Goal: Transaction & Acquisition: Purchase product/service

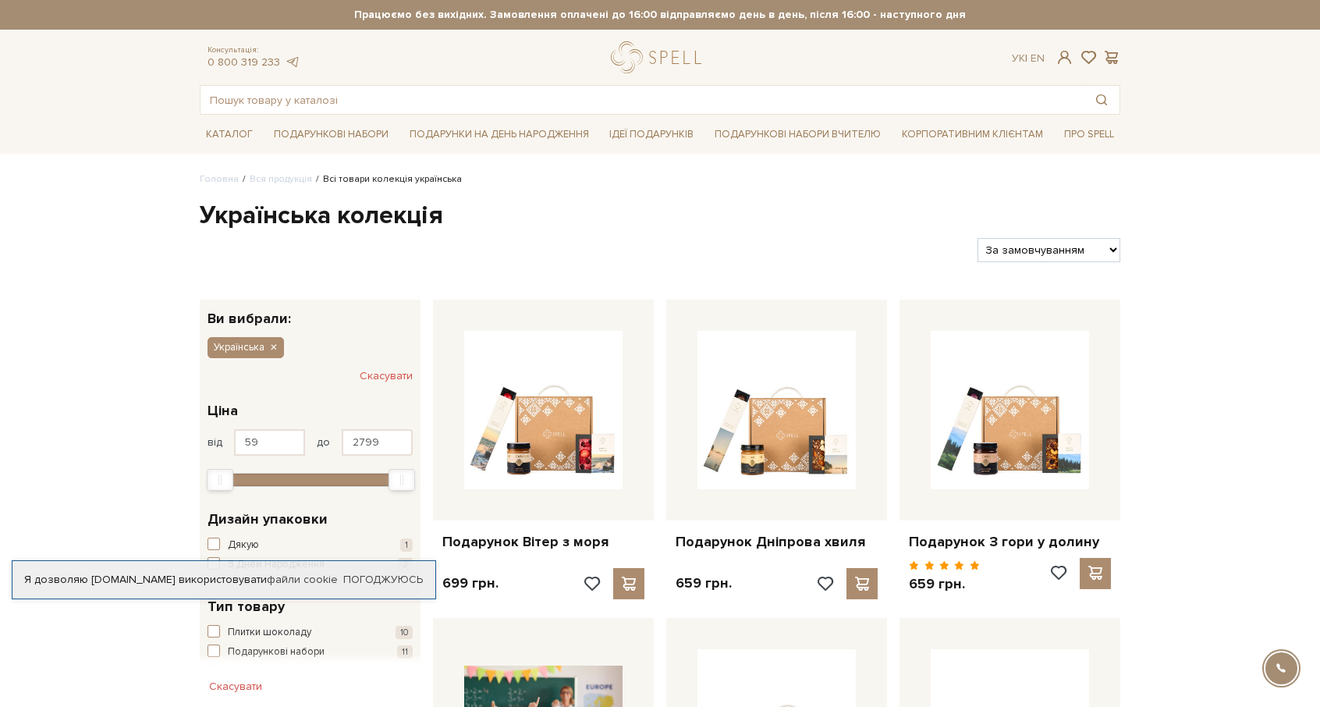
click at [1115, 252] on select "За замовчуванням За Ціною (зростання) За Ціною (зменшення) Новинки За популярні…" at bounding box center [1048, 250] width 143 height 24
select select "https://spellchocolate.com/our-productions/ukrajinska?sort=p.price&order=ASC"
click at [977, 238] on select "За замовчуванням За Ціною (зростання) За Ціною (зменшення) Новинки За популярні…" at bounding box center [1048, 250] width 143 height 24
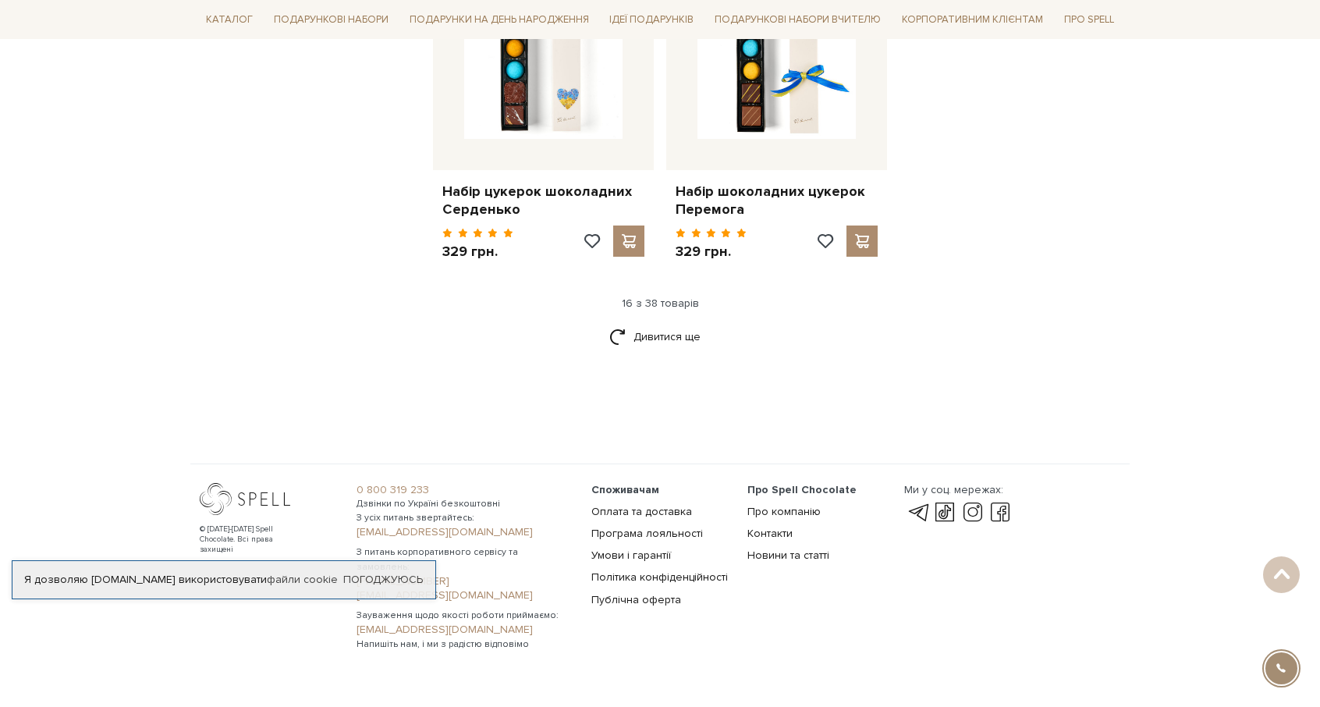
scroll to position [2028, 0]
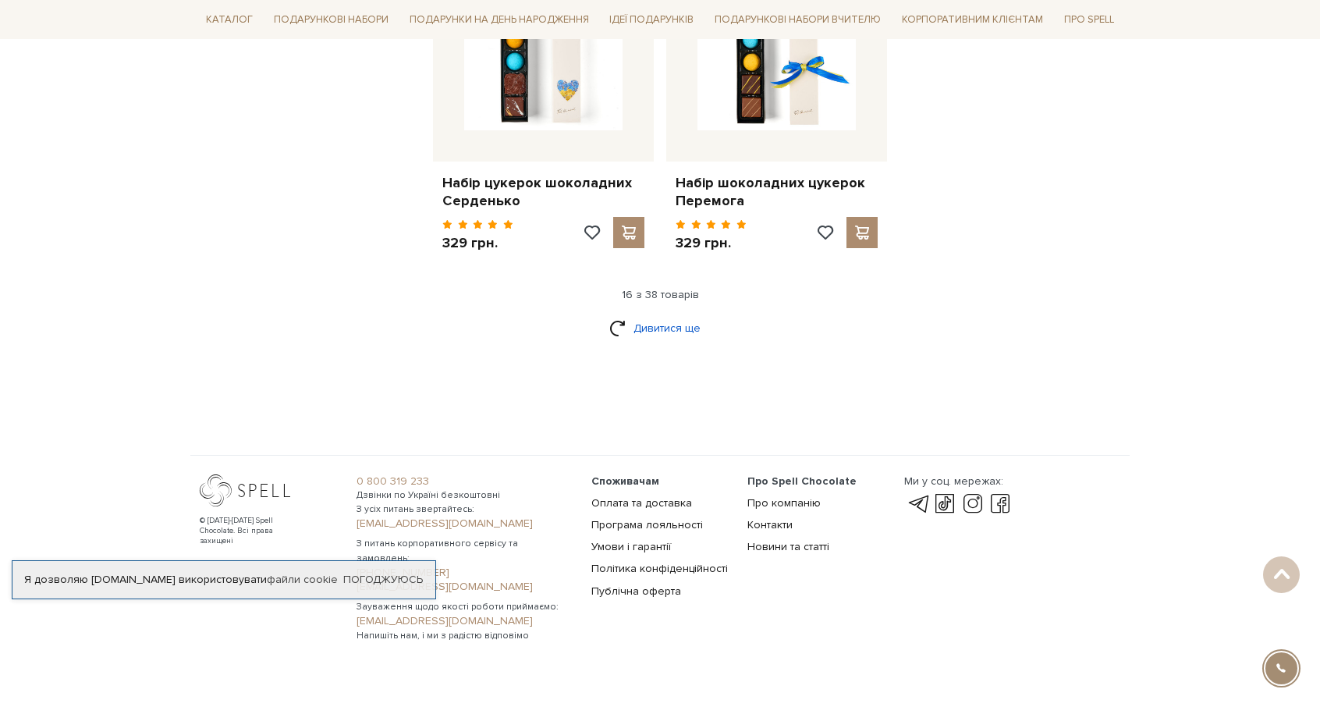
click at [679, 328] on link "Дивитися ще" at bounding box center [659, 327] width 101 height 27
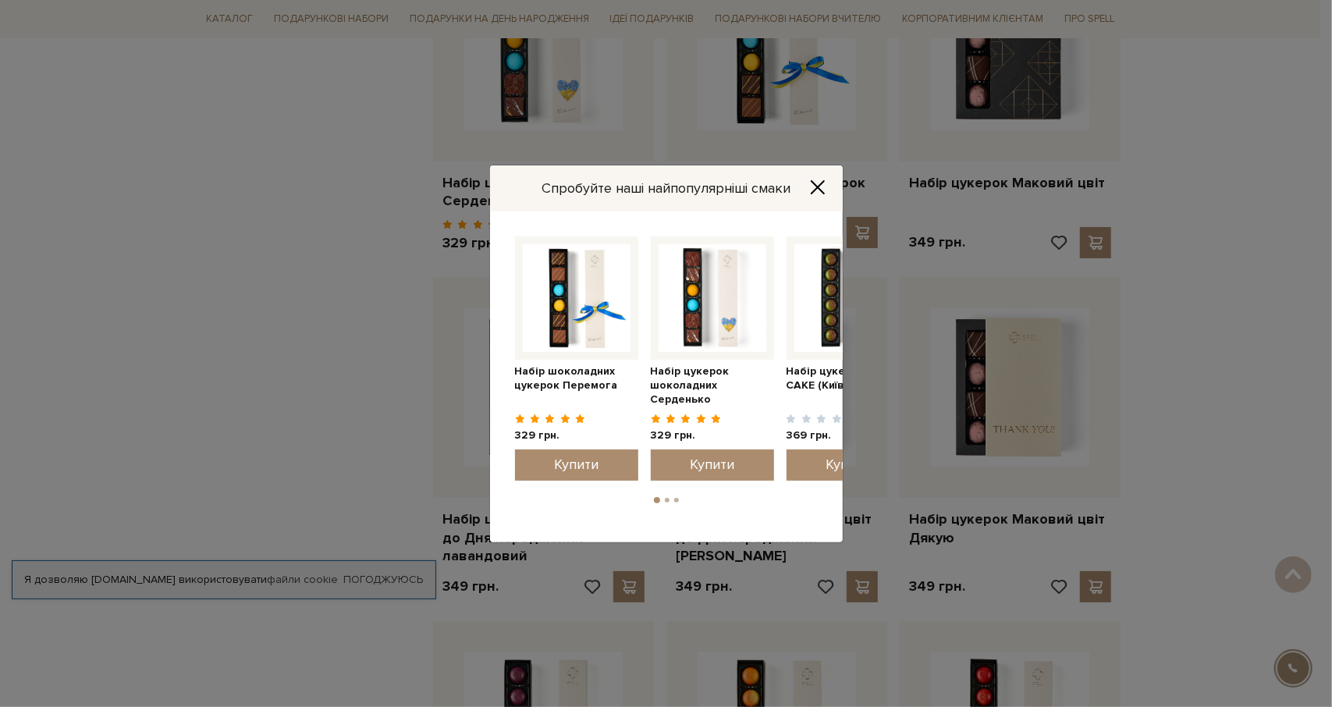
click at [815, 190] on icon "Close" at bounding box center [818, 187] width 16 height 16
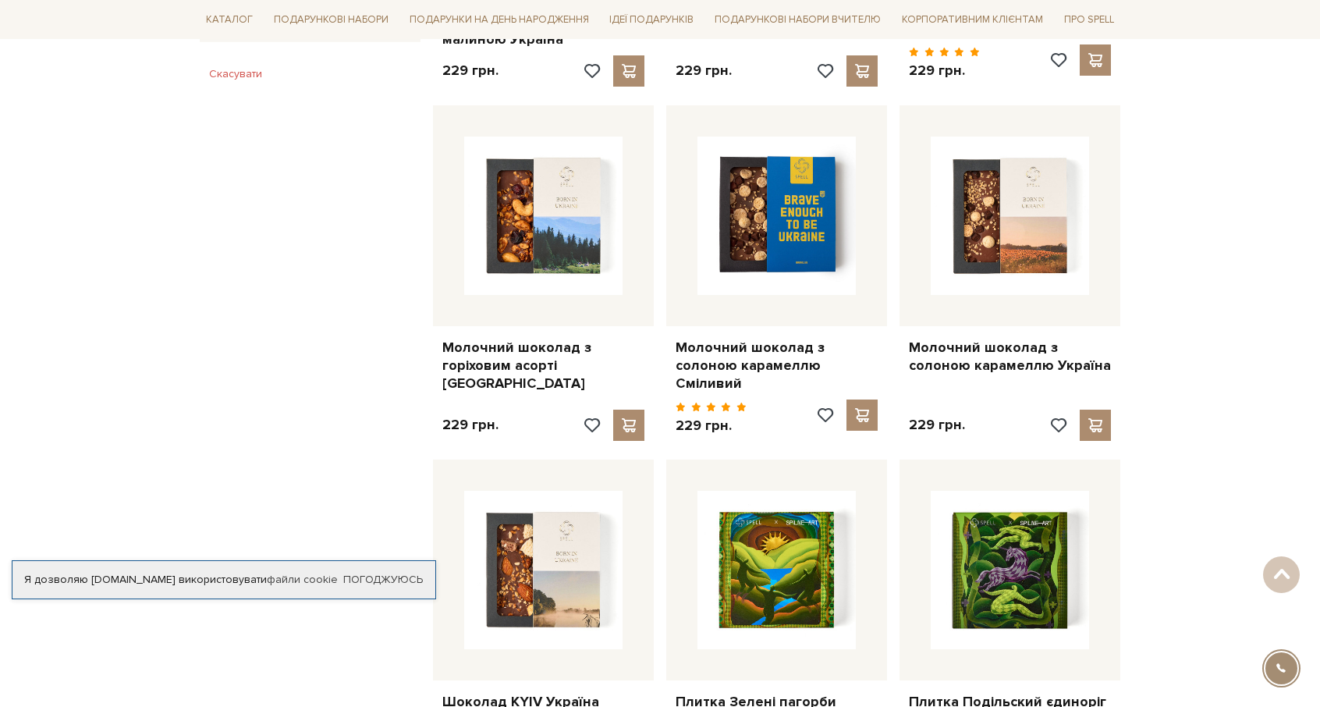
scroll to position [1170, 0]
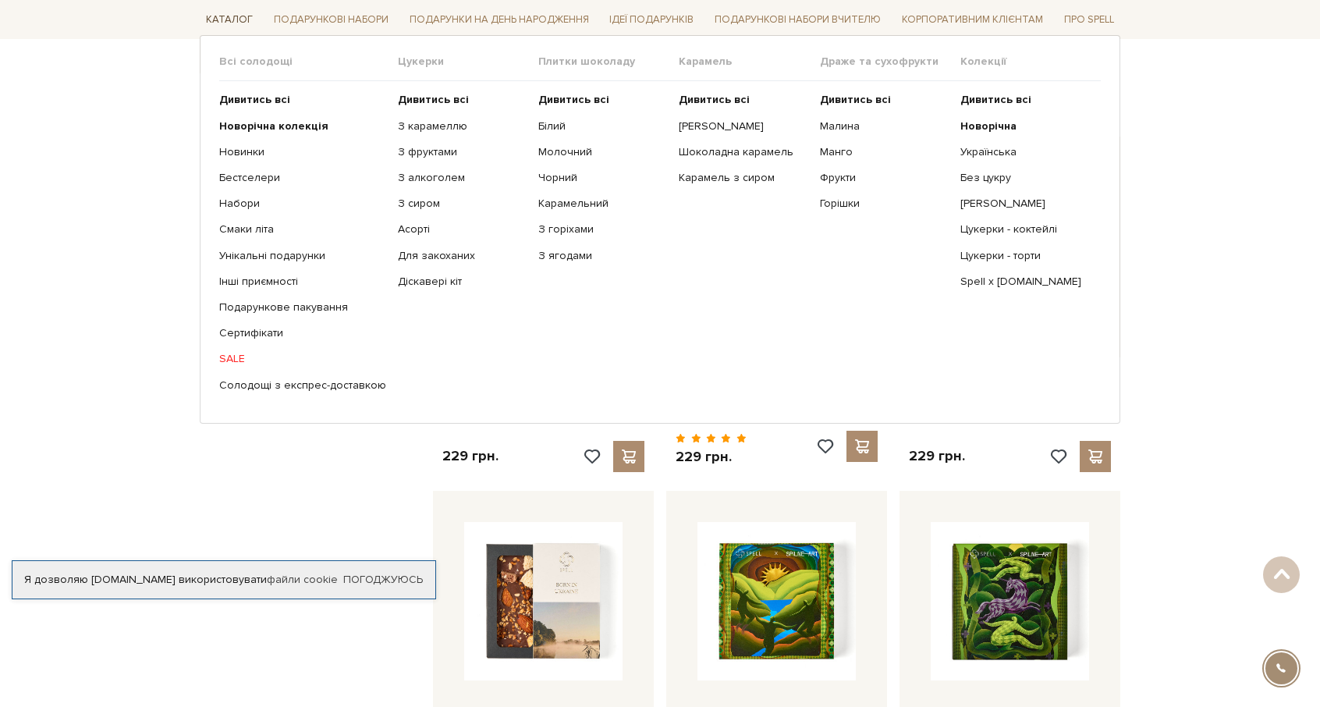
click at [229, 13] on link "Каталог" at bounding box center [229, 20] width 59 height 24
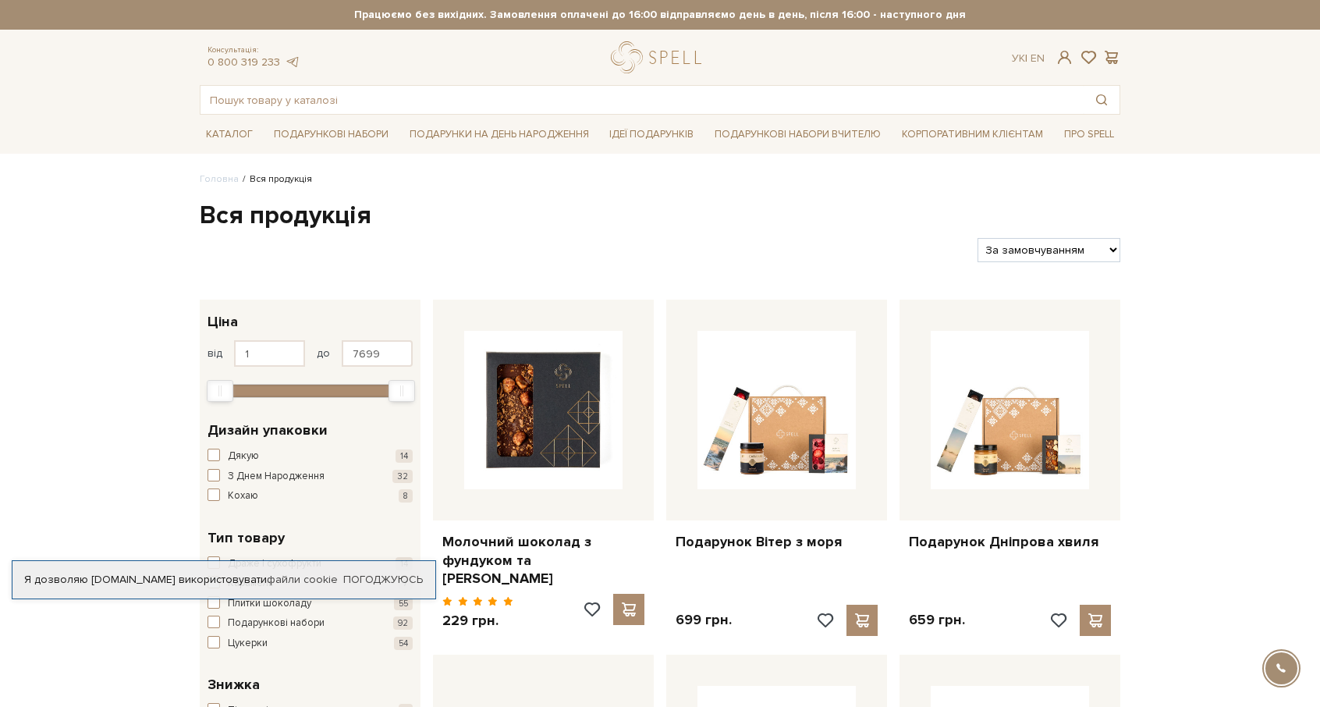
click at [1113, 250] on select "За замовчуванням За Ціною (зростання) За Ціною (зменшення) Новинки За популярні…" at bounding box center [1048, 250] width 143 height 24
select select "https://spellchocolate.com/our-productions/?sort=p.price&order=ASC"
click at [977, 238] on select "За замовчуванням За Ціною (зростання) За Ціною (зменшення) Новинки За популярні…" at bounding box center [1048, 250] width 143 height 24
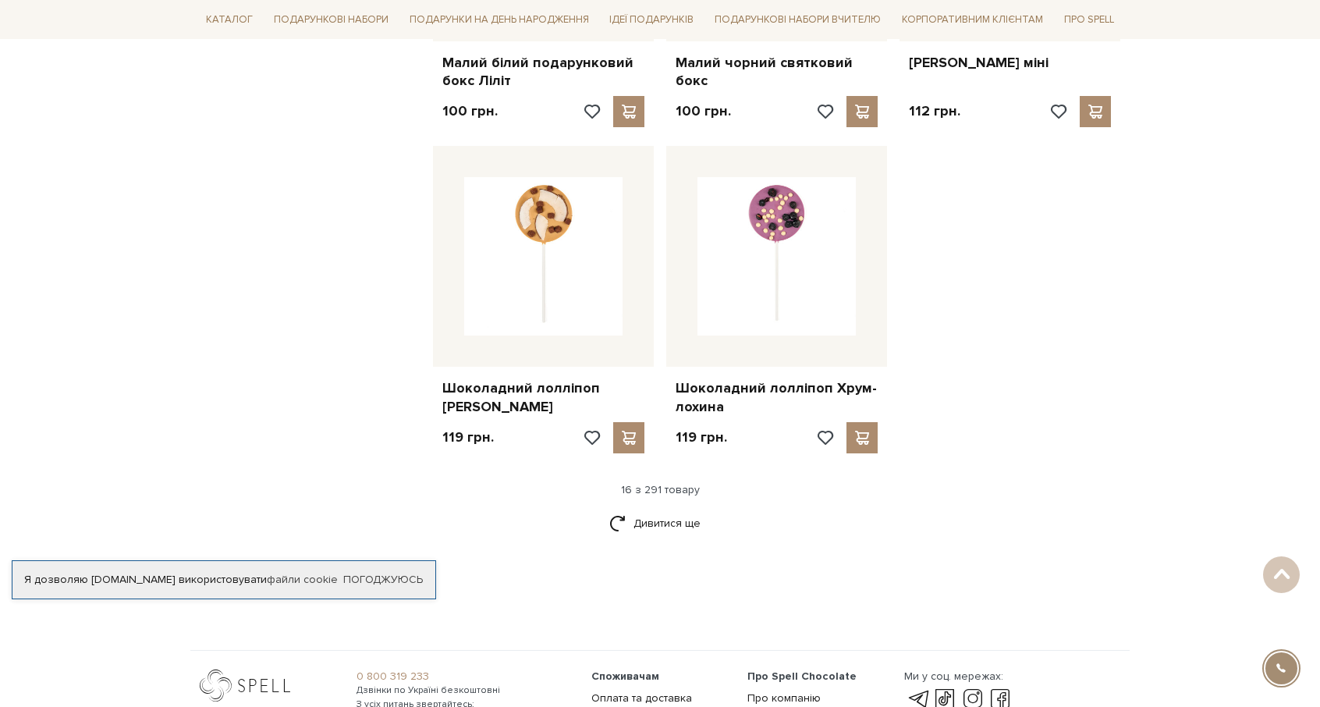
scroll to position [1794, 0]
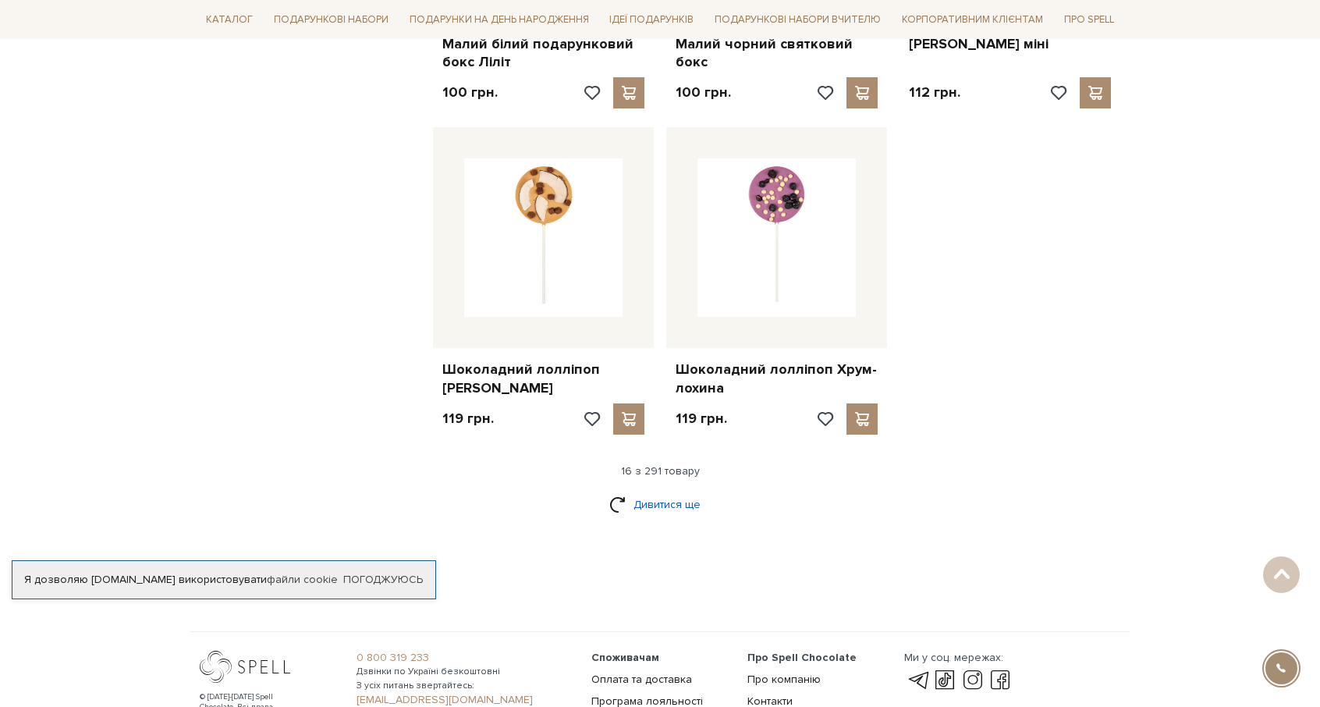
click at [672, 491] on link "Дивитися ще" at bounding box center [659, 504] width 101 height 27
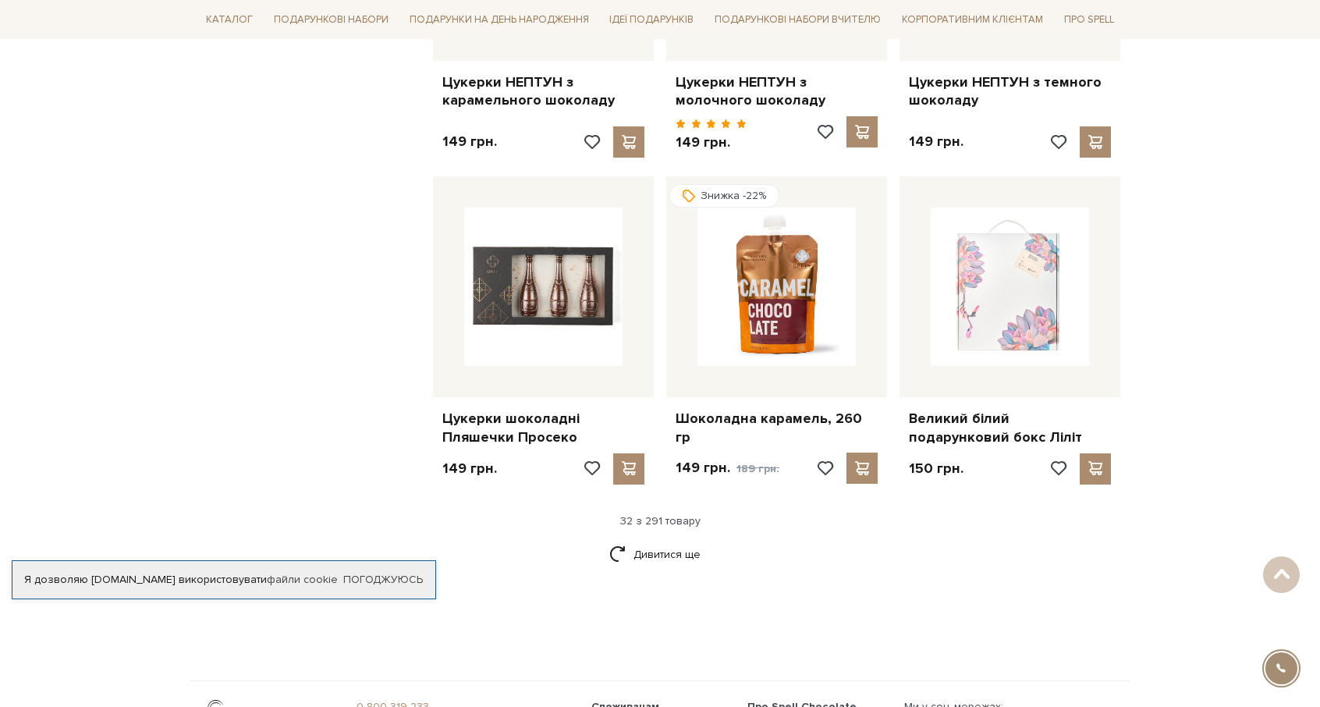
scroll to position [3433, 0]
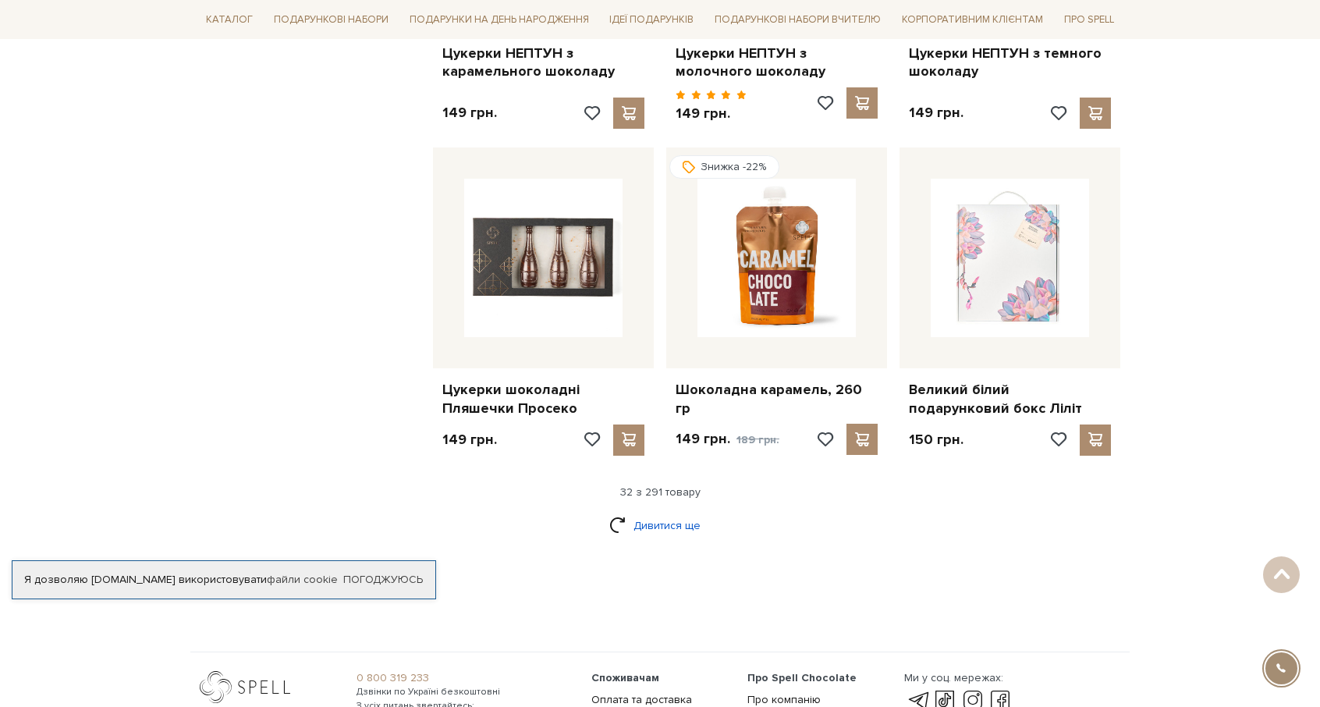
click at [662, 512] on link "Дивитися ще" at bounding box center [659, 525] width 101 height 27
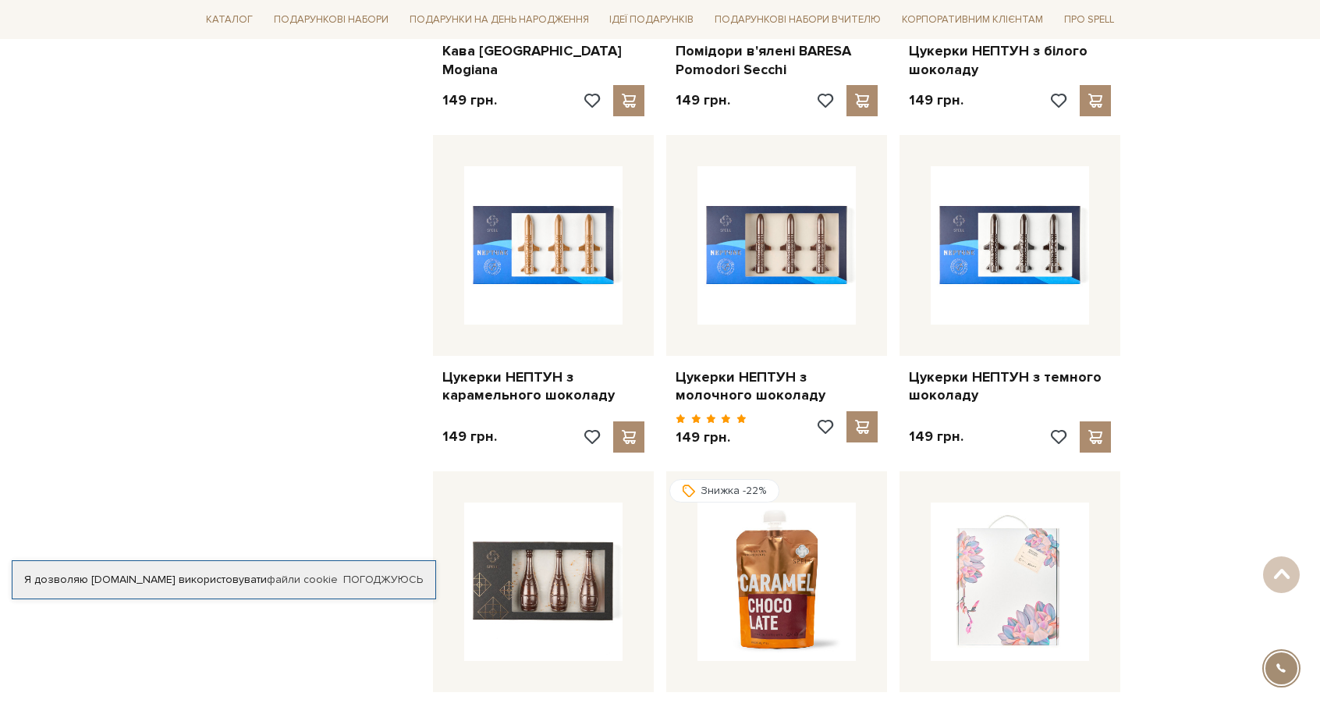
scroll to position [3199, 0]
